Goal: Task Accomplishment & Management: Manage account settings

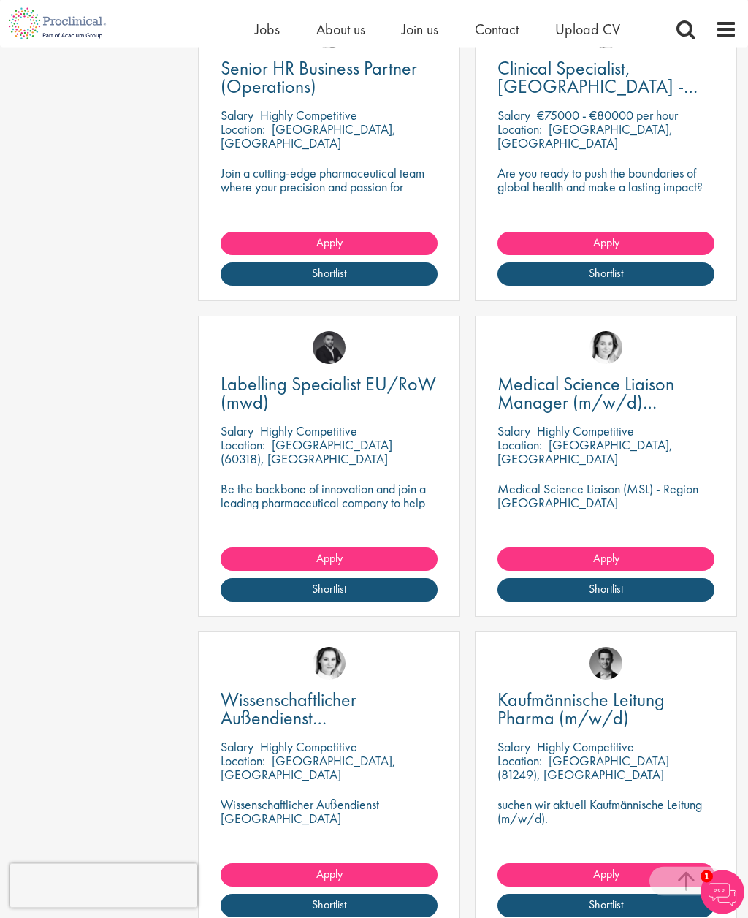
scroll to position [513, 0]
click at [649, 401] on link "Medical Science Liaison Manager (m/w/d) Nephrologie" at bounding box center [605, 393] width 217 height 37
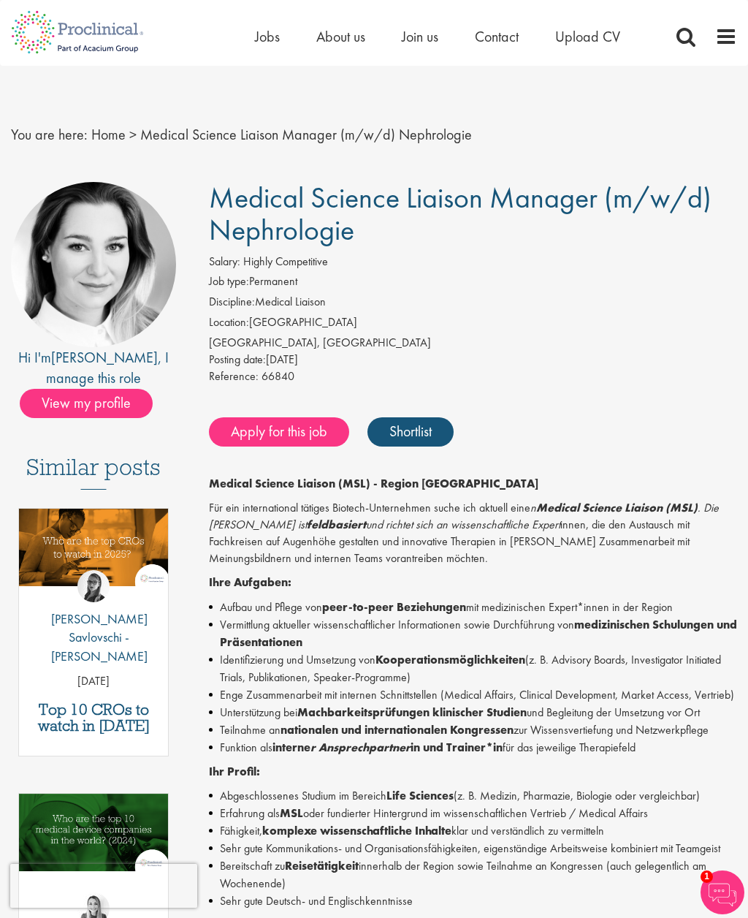
click at [657, 739] on li "Funktion als interne r Ansprechpartner in und Trainer*in für das jeweilige Ther…" at bounding box center [473, 748] width 528 height 18
click at [445, 422] on link "Shortlist" at bounding box center [410, 431] width 86 height 29
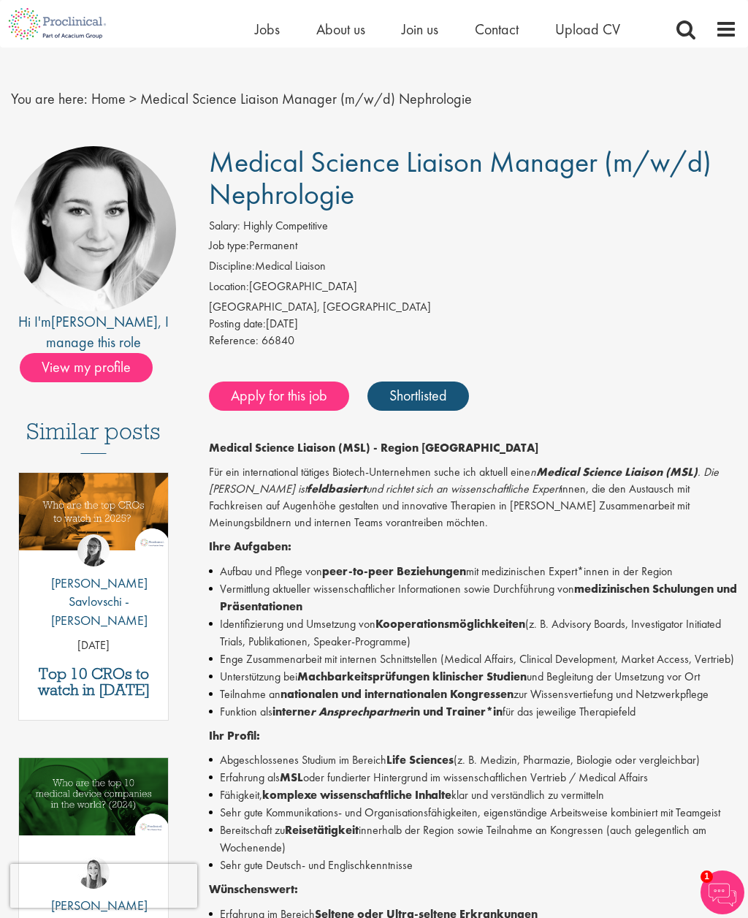
scroll to position [19, 0]
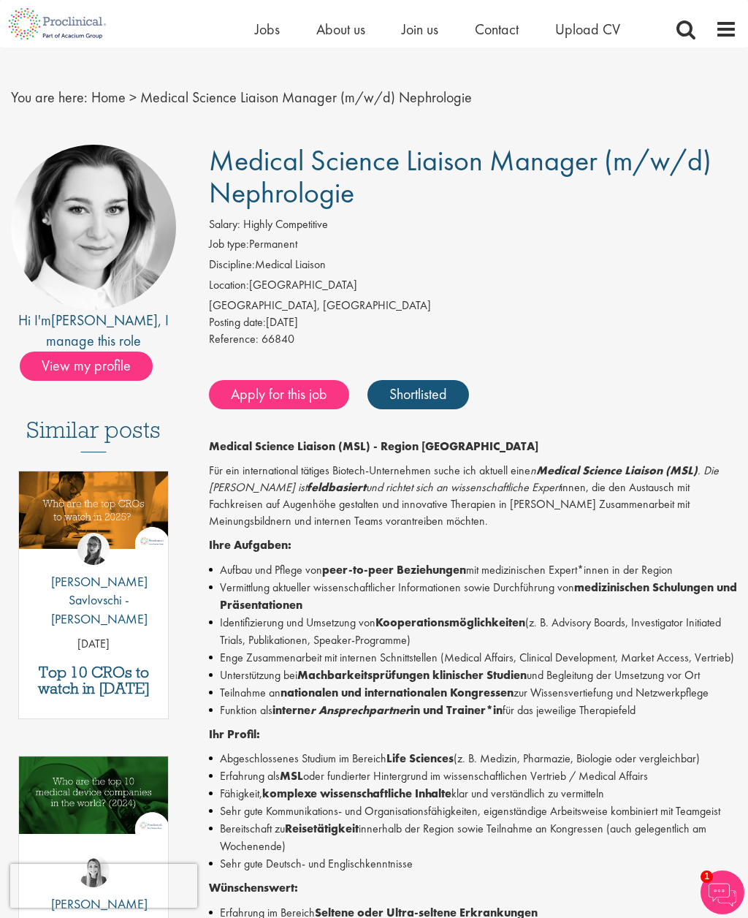
click at [634, 649] on li "Enge Zusammenarbeit mit internen Schnittstellen (Medical Affairs, Clinical Deve…" at bounding box center [473, 658] width 528 height 18
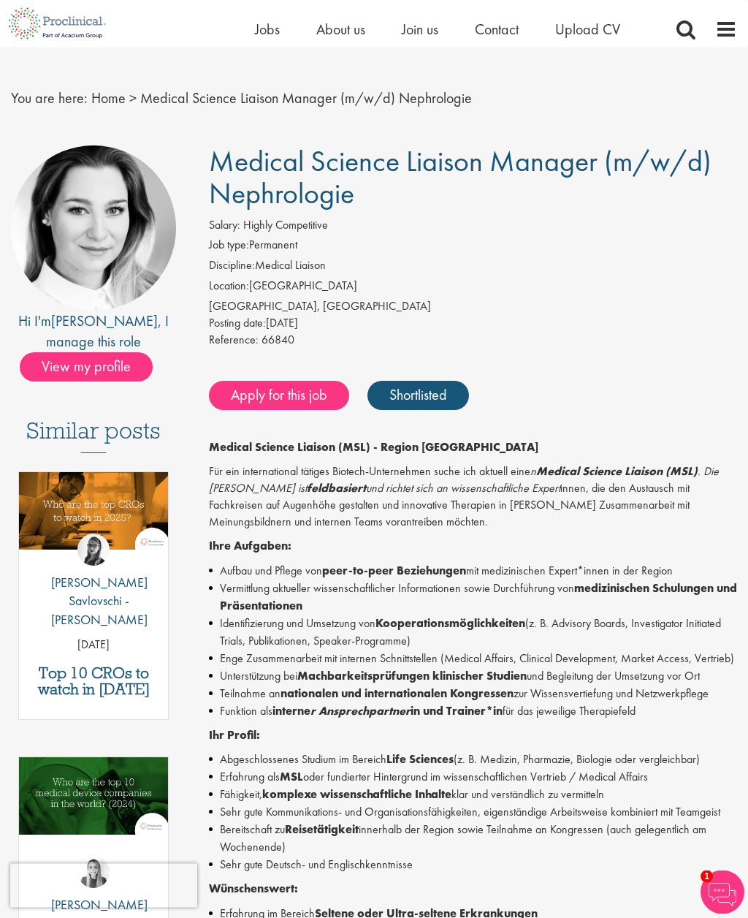
scroll to position [0, 0]
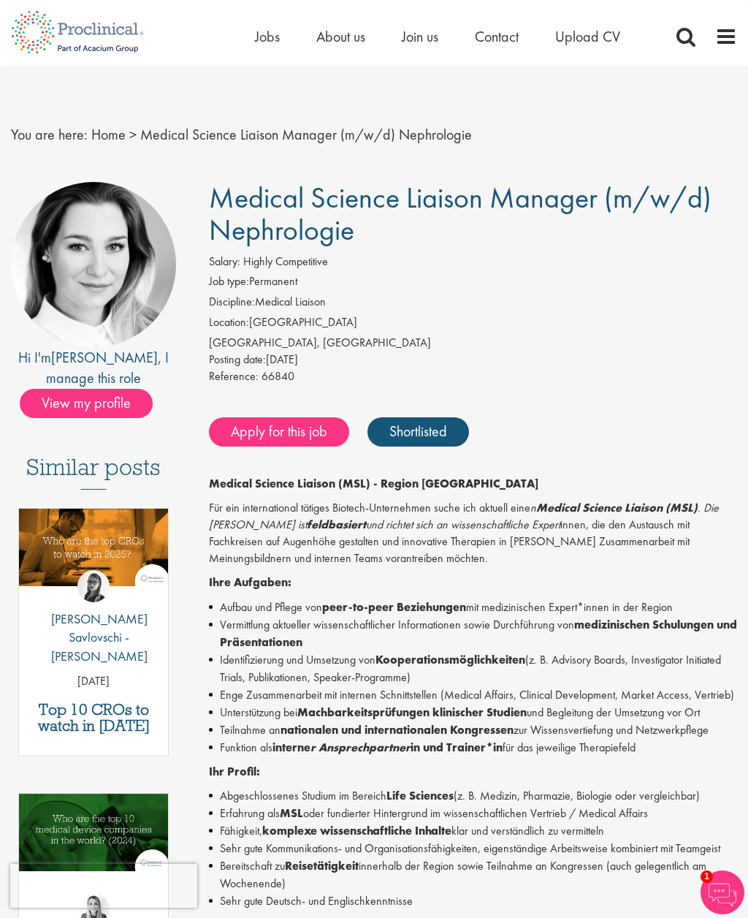
click at [120, 411] on span "View my profile" at bounding box center [86, 403] width 133 height 29
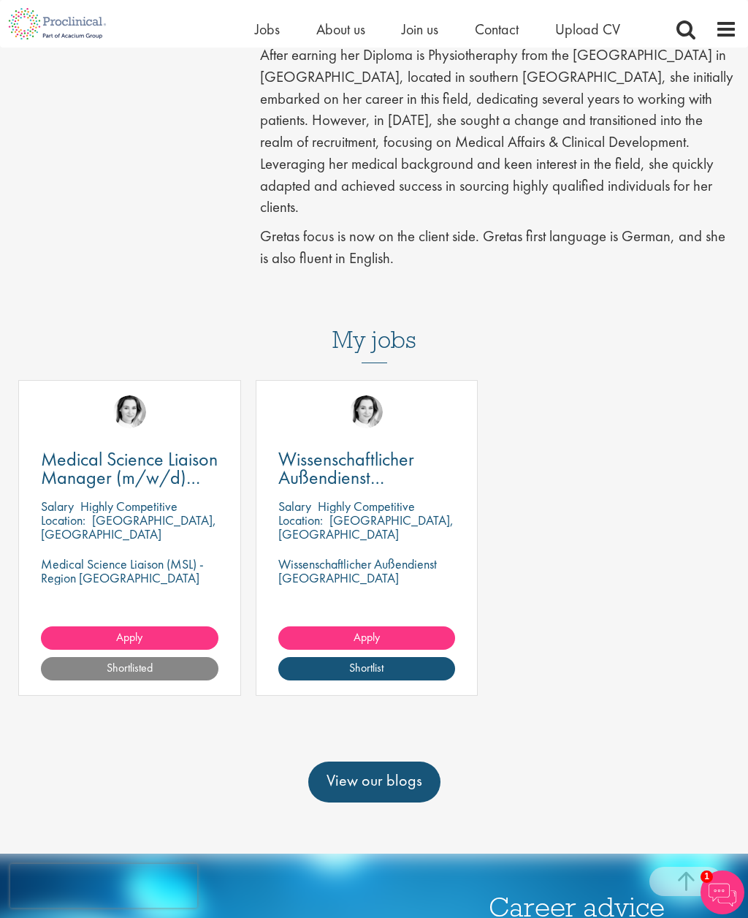
scroll to position [638, 0]
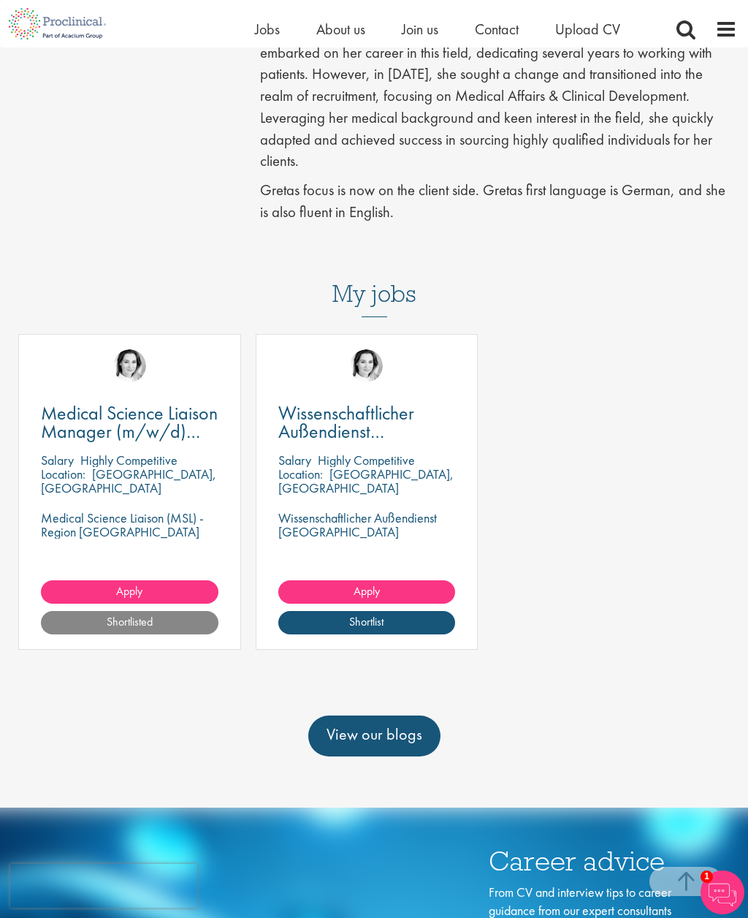
click at [138, 430] on span "Medical Science Liaison Manager (m/w/d) Nephrologie" at bounding box center [129, 430] width 177 height 61
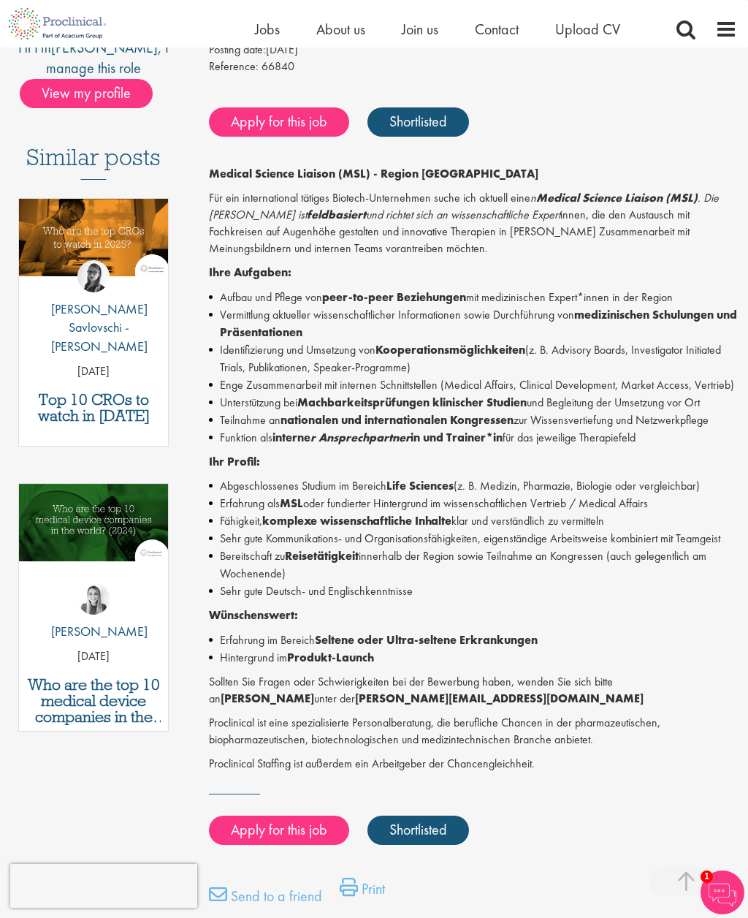
scroll to position [290, 0]
